Goal: Task Accomplishment & Management: Manage account settings

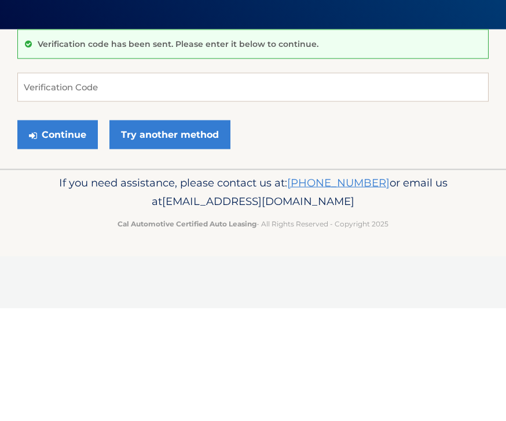
click at [56, 233] on button "Continue" at bounding box center [57, 247] width 80 height 29
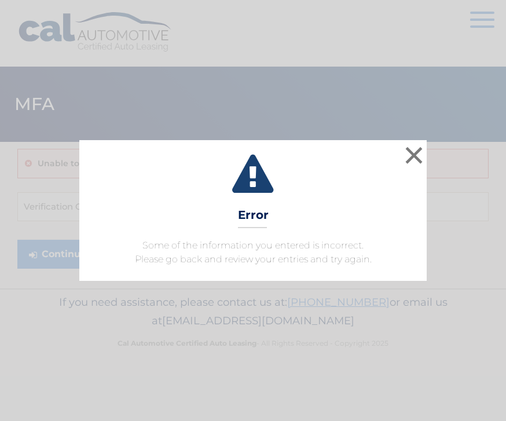
click at [418, 151] on button "×" at bounding box center [413, 155] width 23 height 23
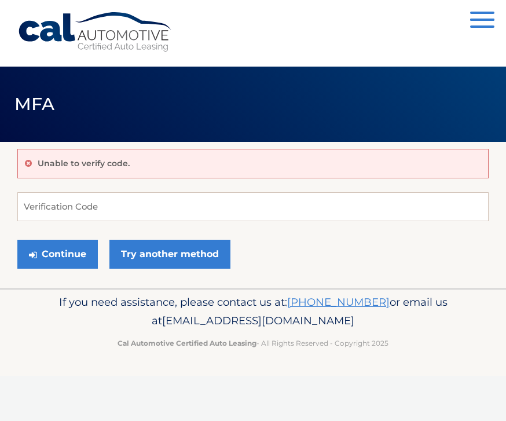
click at [56, 245] on button "Continue" at bounding box center [57, 254] width 80 height 29
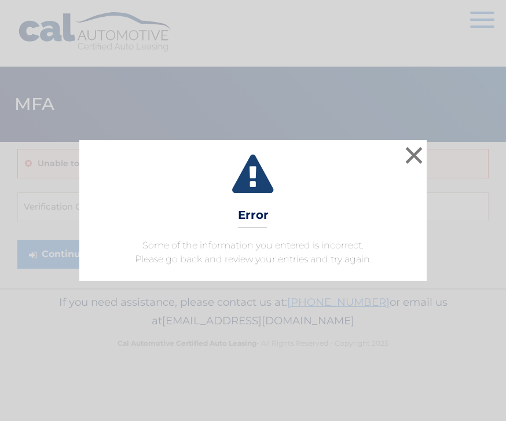
click at [410, 149] on button "×" at bounding box center [413, 155] width 23 height 23
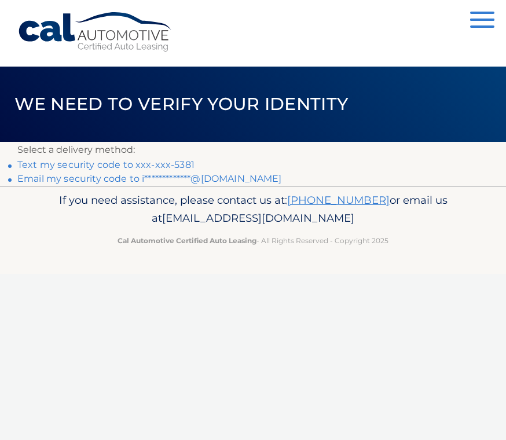
click at [36, 161] on link "Text my security code to xxx-xxx-5381" at bounding box center [105, 164] width 177 height 11
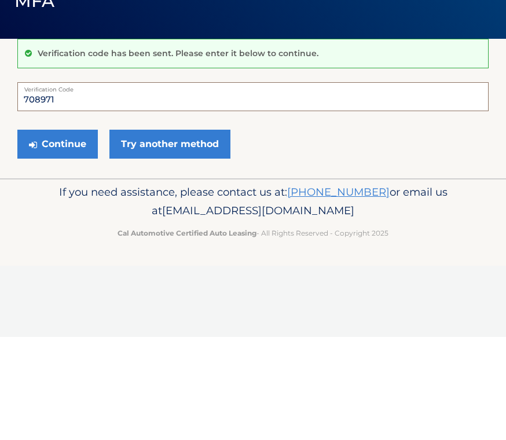
type input "708971"
click at [57, 233] on button "Continue" at bounding box center [57, 247] width 80 height 29
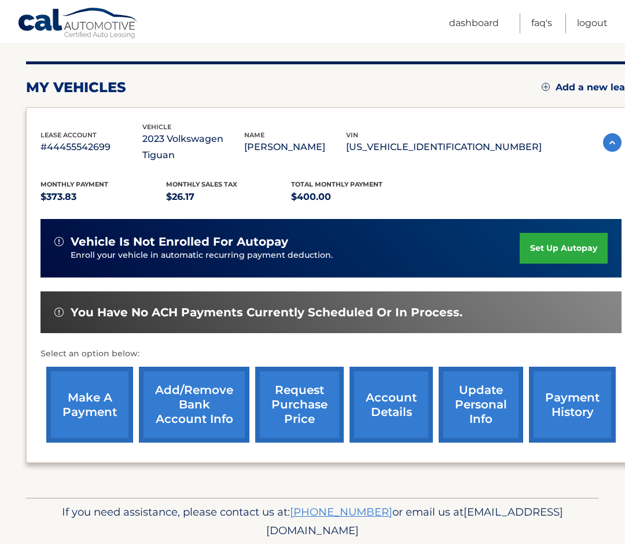
scroll to position [133, 0]
click at [78, 393] on link "make a payment" at bounding box center [89, 405] width 87 height 76
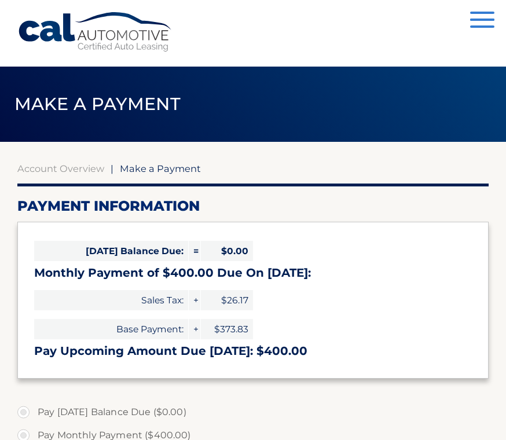
select select "NWI2YTAxZjEtMDBlNC00NzRlLWI1ZTctZjEwMGQ0NmVmYjkw"
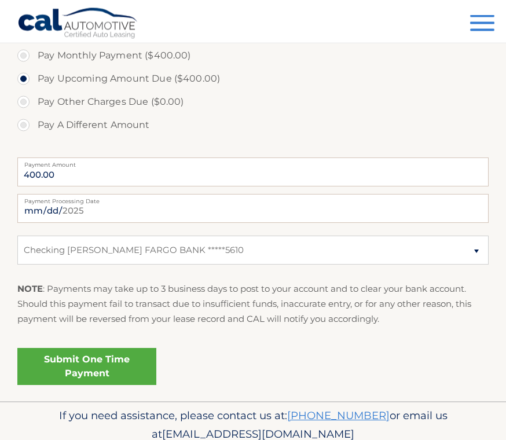
scroll to position [380, 0]
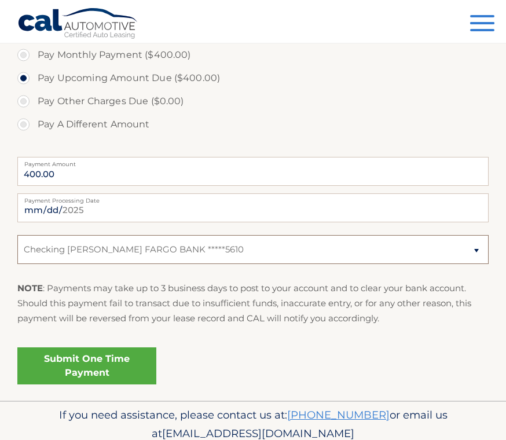
click at [478, 240] on select "Select Bank Account Checking [PERSON_NAME] FARGO BANK *****5610" at bounding box center [252, 249] width 471 height 29
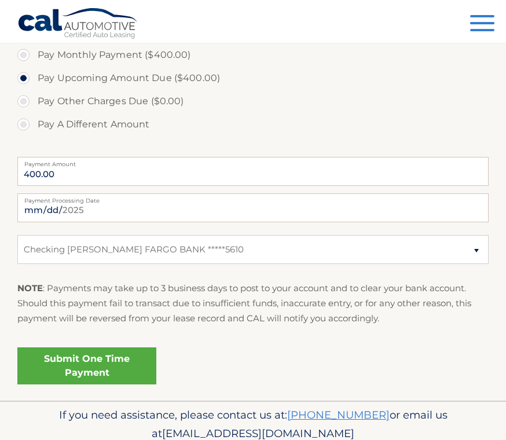
click at [39, 366] on link "Submit One Time Payment" at bounding box center [86, 365] width 139 height 37
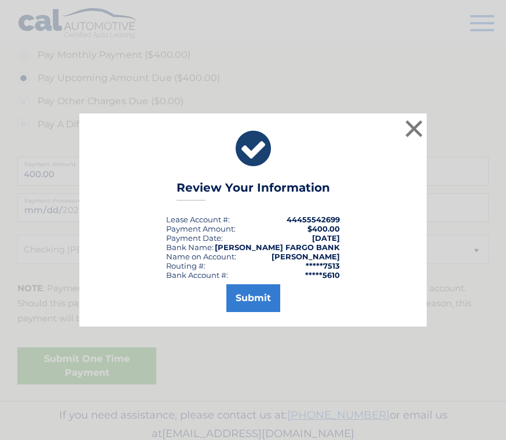
click at [252, 306] on button "Submit" at bounding box center [253, 298] width 54 height 28
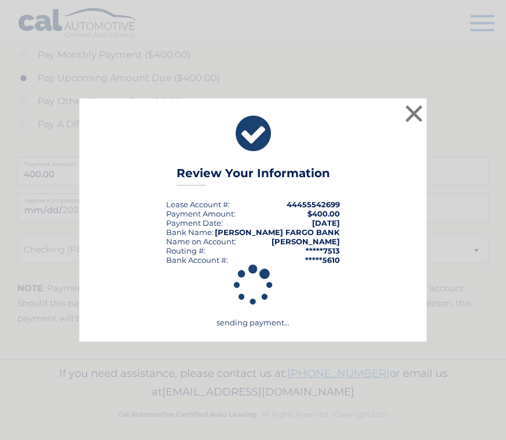
scroll to position [367, 0]
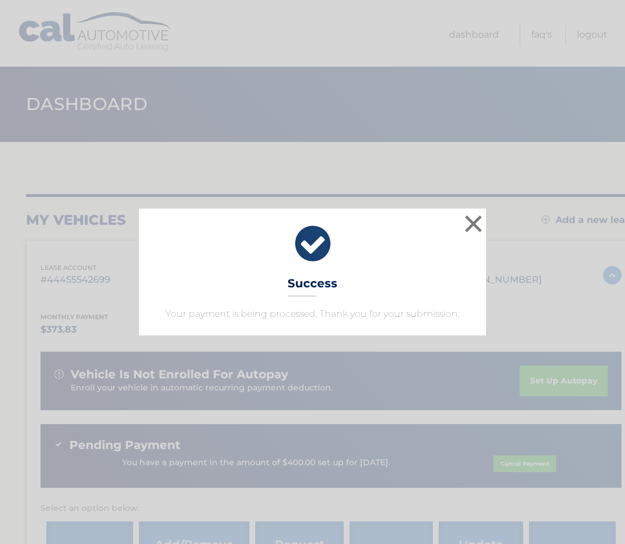
click at [468, 232] on button "×" at bounding box center [473, 223] width 23 height 23
